Goal: Find specific page/section: Find specific page/section

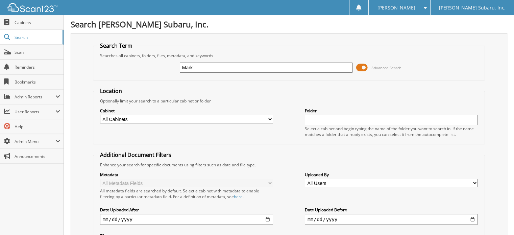
type input "Mark"
click at [363, 67] on span at bounding box center [363, 68] width 12 height 10
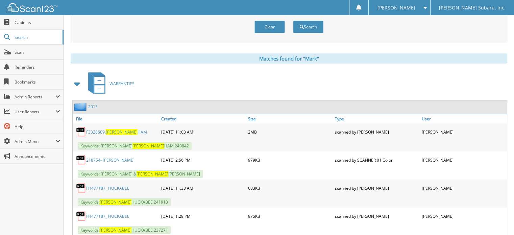
scroll to position [68, 0]
click at [74, 83] on span at bounding box center [77, 83] width 9 height 12
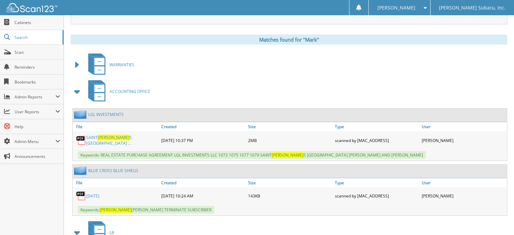
scroll to position [101, 0]
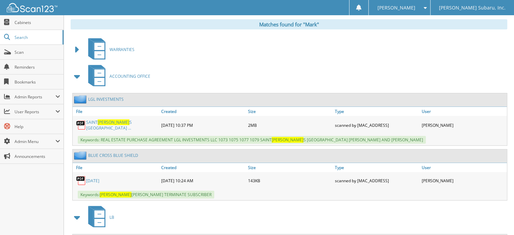
click at [75, 73] on span at bounding box center [77, 76] width 9 height 12
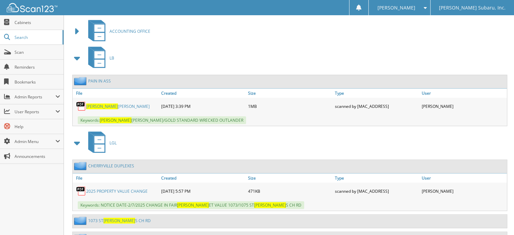
scroll to position [169, 0]
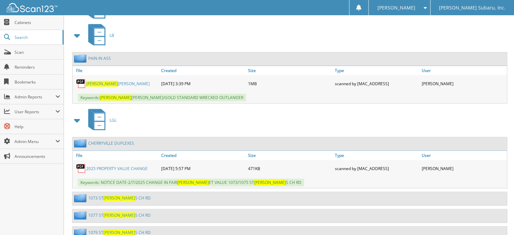
click at [103, 81] on link "[PERSON_NAME]" at bounding box center [118, 84] width 64 height 6
